Goal: Check status: Check status

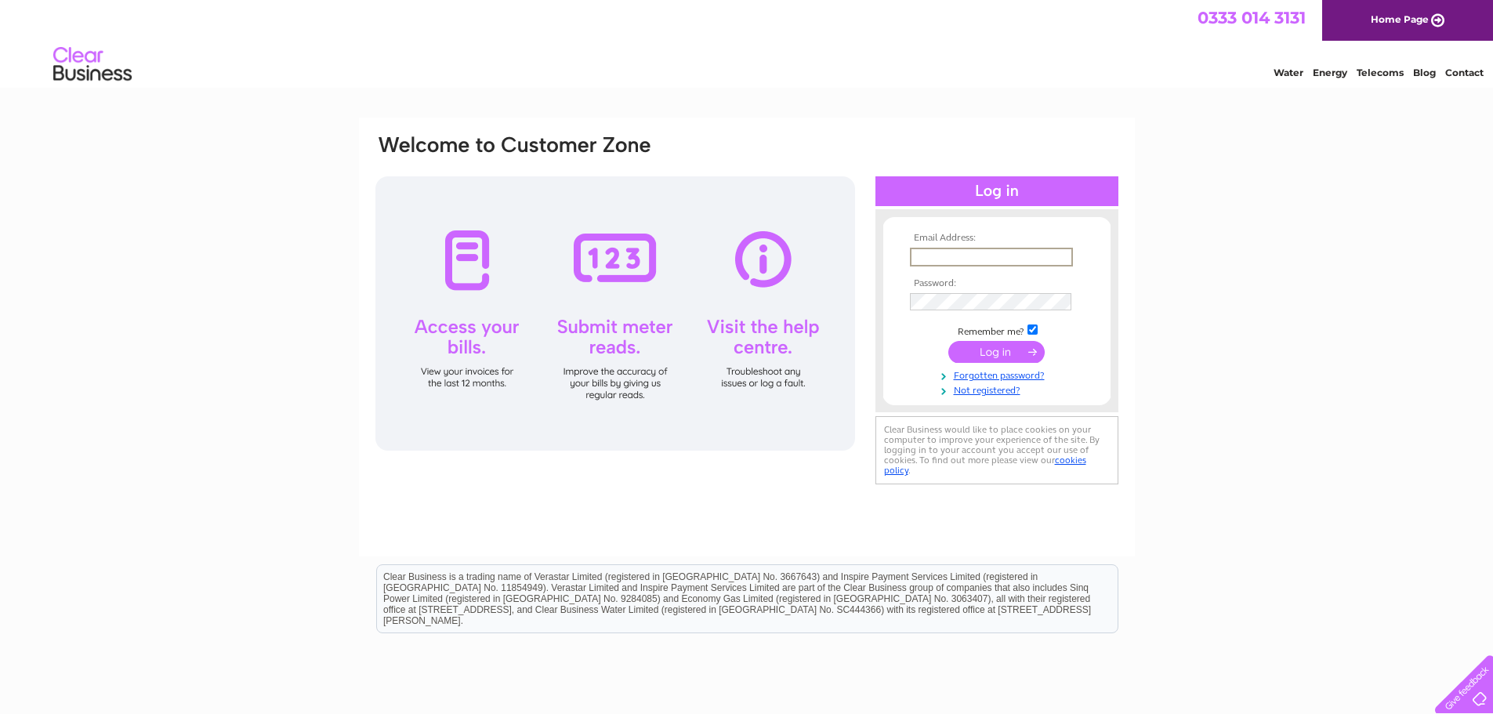
click at [954, 261] on input "text" at bounding box center [991, 257] width 163 height 19
type input "jim@waltonsfinefurnishings.co.uk"
click at [1001, 346] on input "submit" at bounding box center [997, 350] width 96 height 22
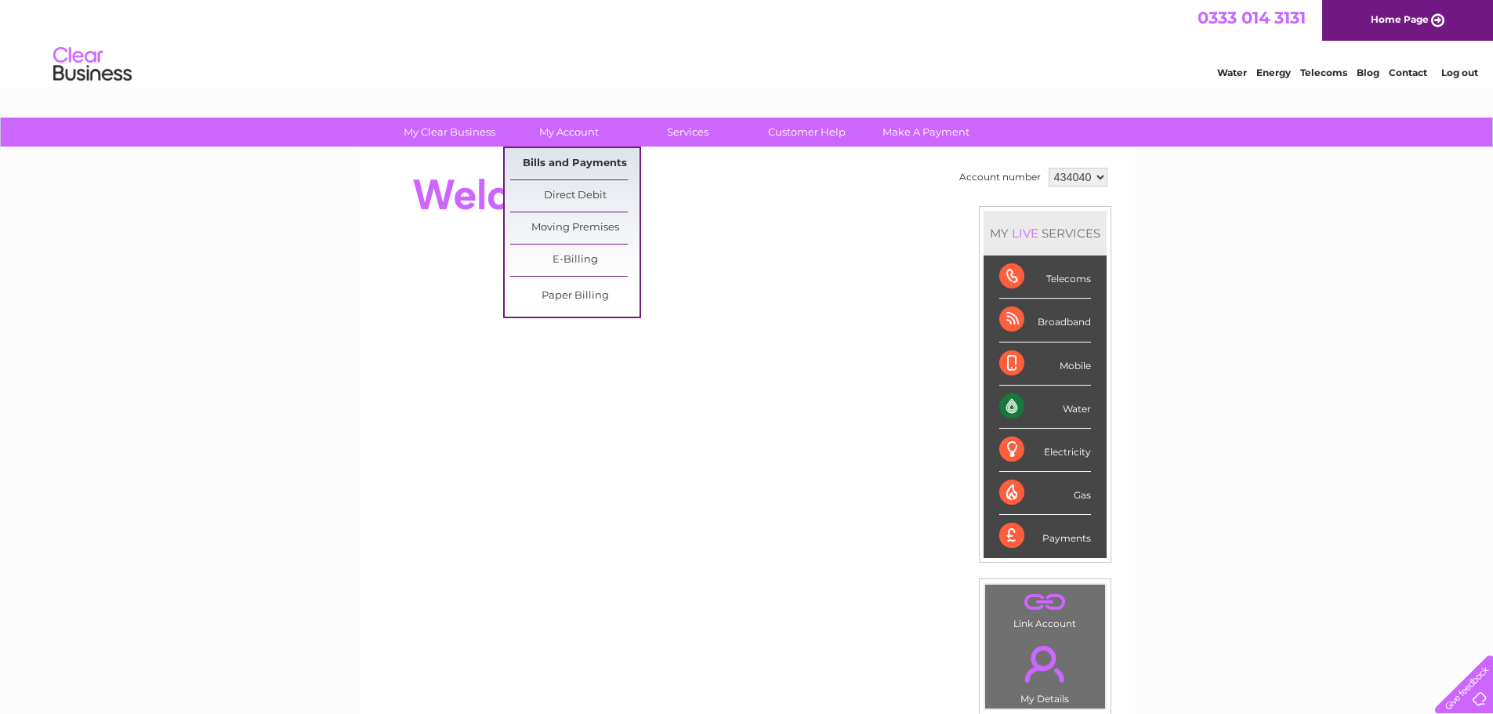
click at [575, 162] on link "Bills and Payments" at bounding box center [574, 163] width 129 height 31
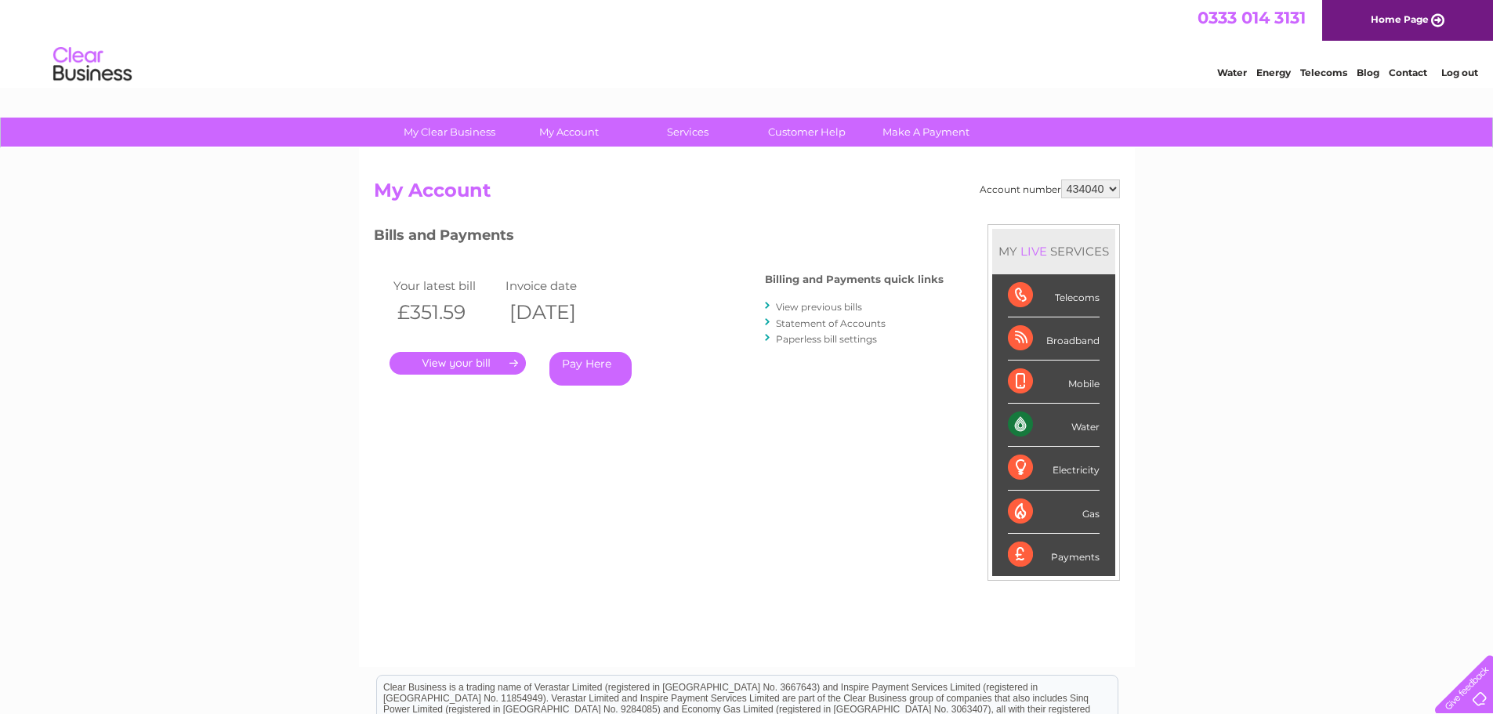
click at [473, 363] on link "." at bounding box center [458, 363] width 136 height 23
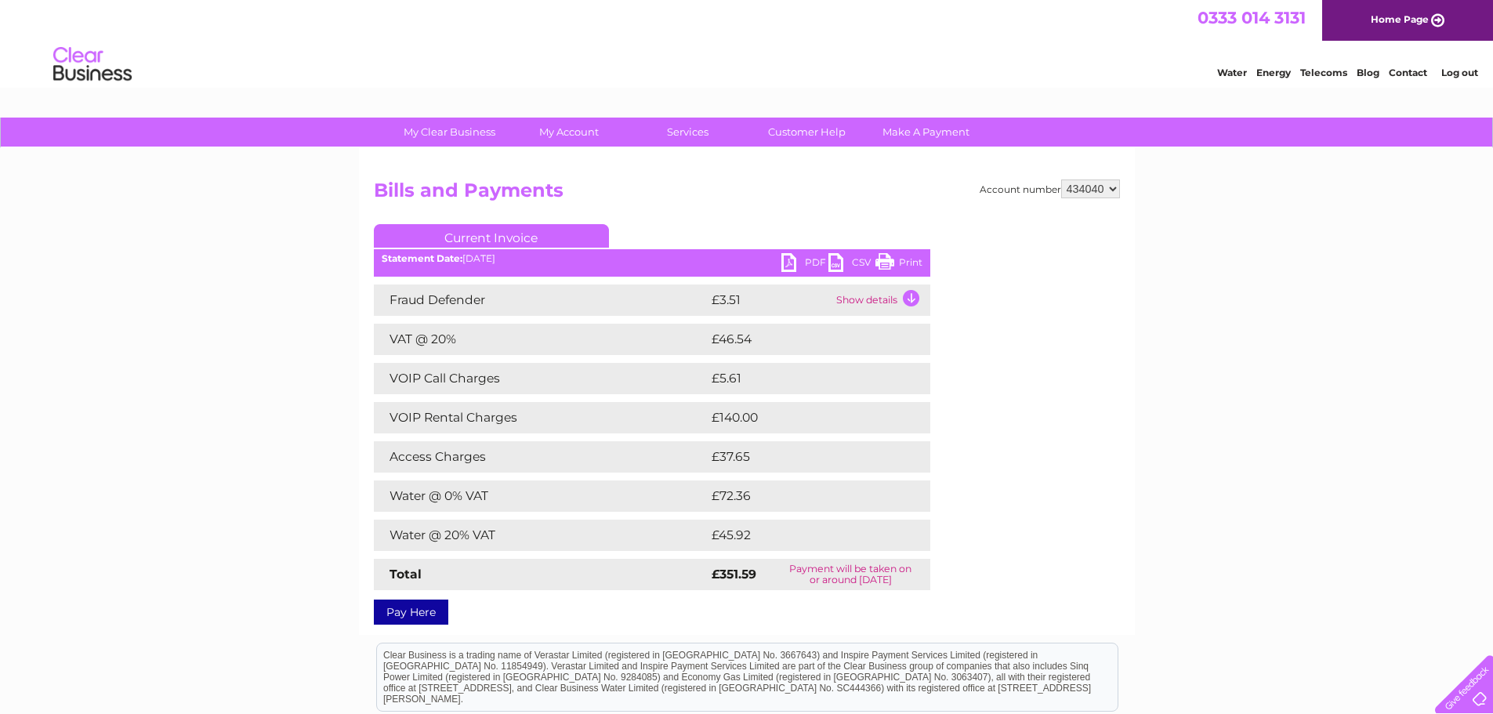
click at [789, 263] on link "PDF" at bounding box center [805, 264] width 47 height 23
click at [1455, 75] on link "Log out" at bounding box center [1460, 73] width 37 height 12
